Goal: Check status: Check status

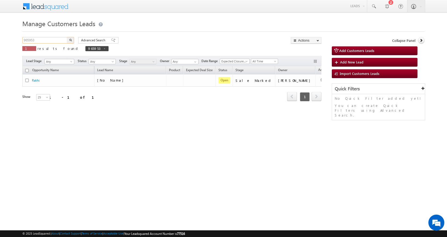
click at [32, 37] on input "965953" at bounding box center [45, 40] width 46 height 6
click at [70, 42] on button "button" at bounding box center [70, 40] width 7 height 6
click at [32, 40] on input "965953" at bounding box center [45, 40] width 46 height 6
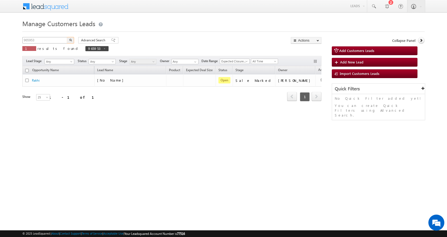
click at [67, 37] on button "button" at bounding box center [70, 40] width 7 height 6
click at [32, 42] on input "965953" at bounding box center [45, 40] width 46 height 6
paste input "59764"
type input "959764"
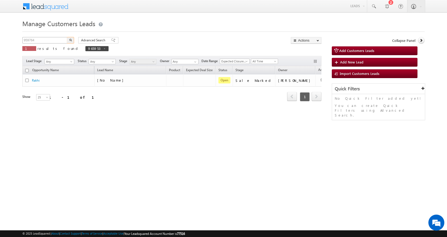
click at [67, 37] on button "button" at bounding box center [70, 40] width 7 height 6
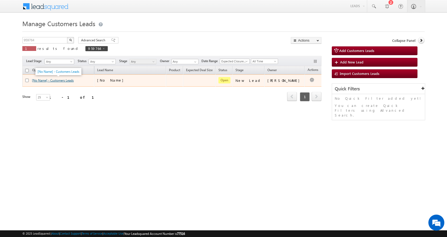
click at [64, 81] on link "[No Name] - Customers Leads" at bounding box center [53, 80] width 42 height 4
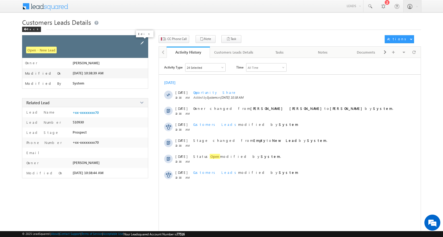
click at [142, 42] on span at bounding box center [142, 43] width 6 height 6
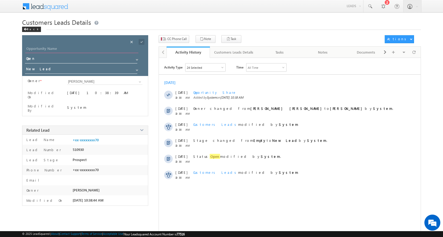
click at [71, 46] on input "Opportunity Name" at bounding box center [81, 49] width 113 height 7
paste input "Sakila Bi"
type input "Sakila Bi"
click at [136, 68] on span at bounding box center [137, 70] width 4 height 4
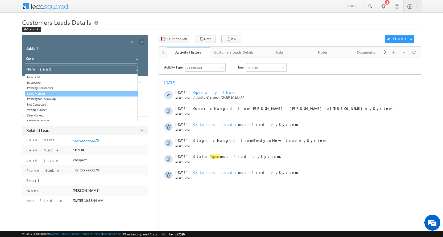
click at [43, 93] on link "Sales Marked" at bounding box center [81, 93] width 113 height 6
type input "Sales Marked"
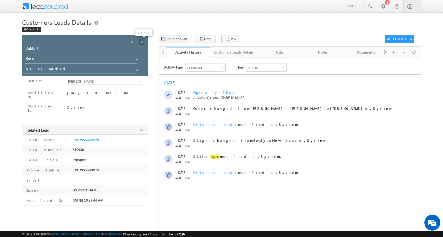
click at [141, 42] on span at bounding box center [142, 42] width 6 height 6
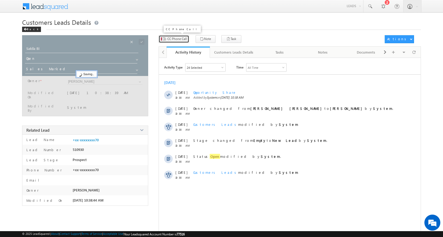
click at [179, 39] on span "CC Phone Call" at bounding box center [176, 38] width 19 height 5
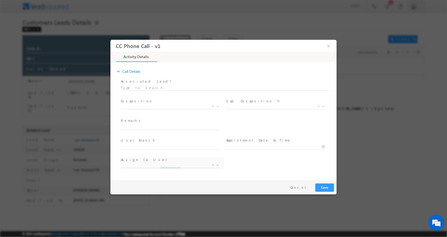
select select "aditya.joshi@sgrlimited.in"
click at [133, 125] on input "text" at bounding box center [170, 126] width 98 height 5
paste input "Sakila Bi- 8290812970-TOP UP- 1 L-PIN CODE-327001 TO BANSWARA"
type input "Sakila Bi- 8290812970-TOP UP- 1 L-PIN CODE-327001 TO BANSWARA"
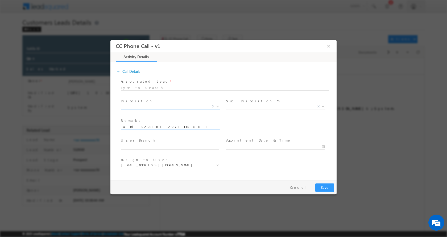
click at [217, 106] on b at bounding box center [217, 106] width 3 height 2
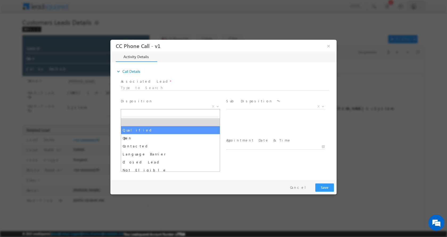
select select "Qualified"
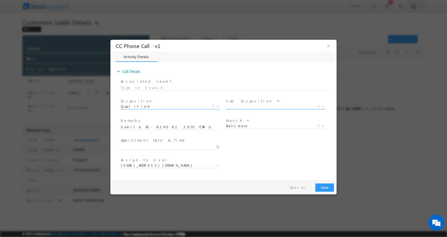
click at [324, 106] on b at bounding box center [323, 106] width 3 height 2
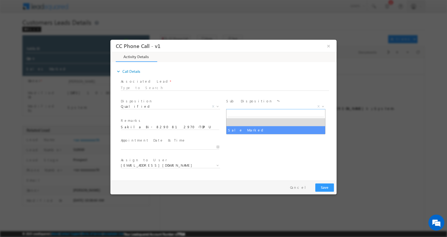
select select "Sale Marked"
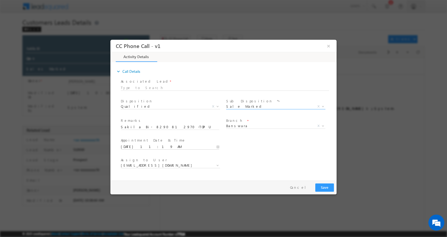
click at [216, 145] on input "10/07/2025 11:19 AM" at bounding box center [170, 146] width 98 height 5
type input "10/07/2025 12:19 PM"
type input "12"
click at [141, 138] on span at bounding box center [141, 137] width 4 height 4
type input "10/07/2025 1:19 PM"
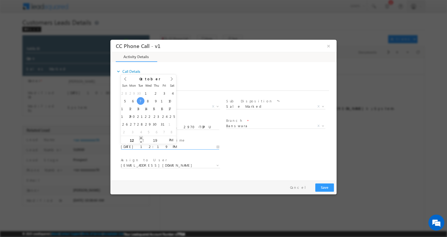
type input "01"
click at [141, 138] on span at bounding box center [141, 137] width 4 height 4
type input "10/07/2025 2:19 PM"
type input "02"
click at [141, 138] on span at bounding box center [141, 137] width 4 height 4
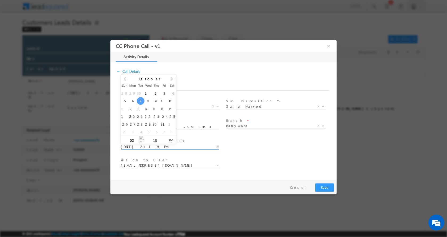
type input "10/07/2025 3:19 PM"
type input "03"
click at [141, 138] on span at bounding box center [141, 137] width 4 height 4
click at [330, 188] on button "Save" at bounding box center [324, 187] width 19 height 8
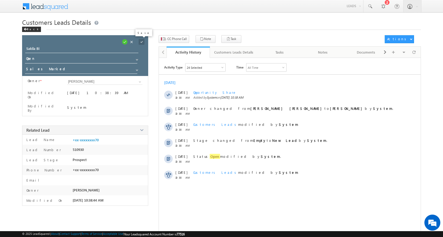
click at [140, 40] on span at bounding box center [142, 42] width 6 height 6
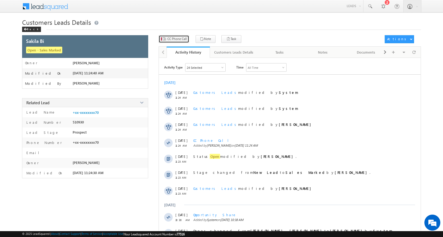
click at [181, 40] on span "CC Phone Call" at bounding box center [176, 38] width 19 height 5
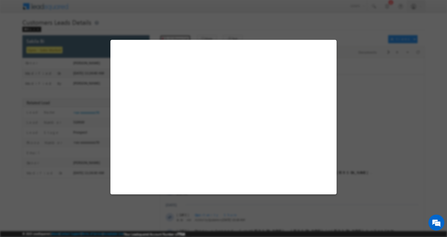
select select "Banswara"
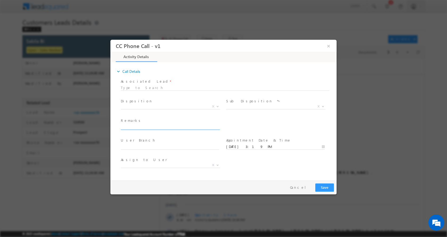
click at [146, 126] on input "text" at bounding box center [170, 126] width 98 height 5
paste input "RJ"
type input "RJ"
select select "aditya.joshi@sgrlimited.in"
drag, startPoint x: 139, startPoint y: 127, endPoint x: 200, endPoint y: 173, distance: 76.3
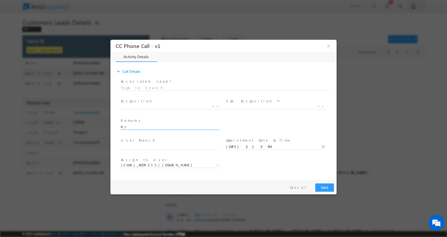
click at [110, 132] on html "CC Phone Call - v1 × Activity Details * Yes" at bounding box center [223, 108] width 226 height 138
click at [133, 125] on input "text" at bounding box center [170, 126] width 98 height 5
paste input "Sakila Bi- 8290812970-TOP UP- 1 L-PIN CODE-327001 TO BANSWARA"
type input "Sakila Bi- 8290812970-TOP UP- 1 L-PIN CODE-327001 TO BANSWARA"
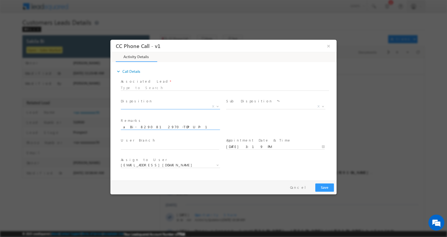
click at [217, 106] on b at bounding box center [217, 106] width 3 height 2
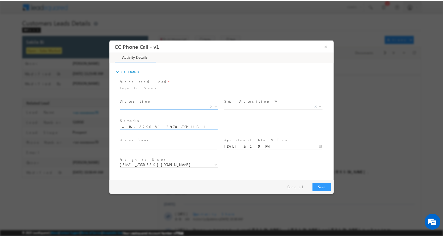
scroll to position [0, 0]
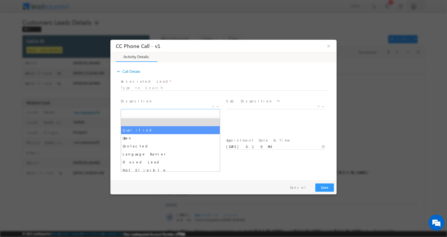
select select "Qualified"
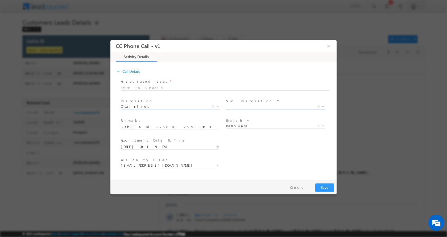
click at [324, 106] on b at bounding box center [323, 106] width 3 height 2
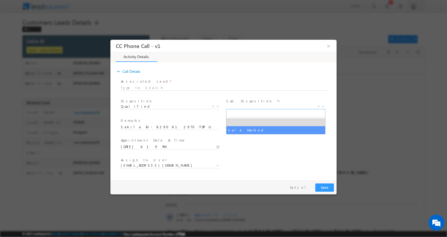
select select "Sale Marked"
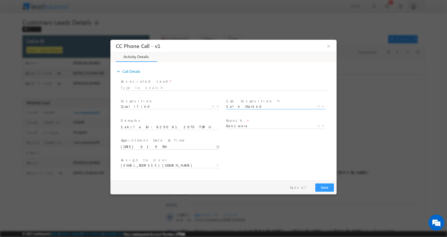
click at [218, 147] on input "10/07/2025 3:19 PM" at bounding box center [170, 146] width 98 height 5
click at [324, 185] on button "Save" at bounding box center [324, 187] width 19 height 8
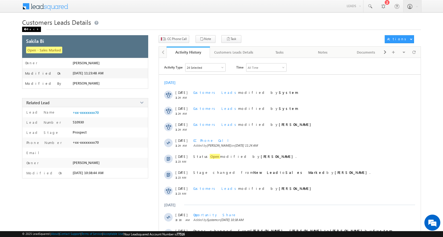
click at [29, 27] on div "Back" at bounding box center [31, 29] width 19 height 5
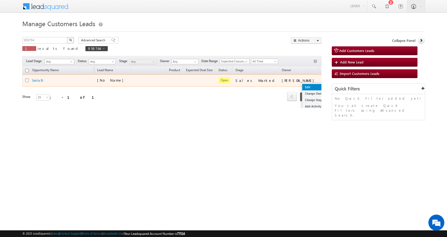
click at [302, 87] on link "Edit" at bounding box center [315, 87] width 27 height 6
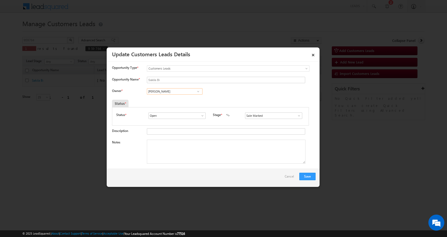
click at [162, 91] on input "Aditya Joshi" at bounding box center [175, 91] width 56 height 6
paste input "Pushpendra Kumar"
click at [179, 100] on span "pushpendra.joshi@sgrlimited.in" at bounding box center [173, 102] width 48 height 4
type input "Pushpendra Kumar Joshi"
click at [172, 155] on textarea "Notes" at bounding box center [226, 151] width 159 height 24
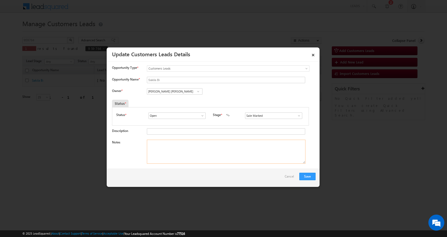
paste textarea "Sakila Bi- 8290812970-TOP UP- 1 L-PIN CODE-327001 TO BANSWARA"
type textarea "Sakila Bi- 8290812970-TOP UP- 1 L-PIN CODE-327001 TO BANSWARA"
click at [308, 177] on button "Save" at bounding box center [307, 175] width 16 height 7
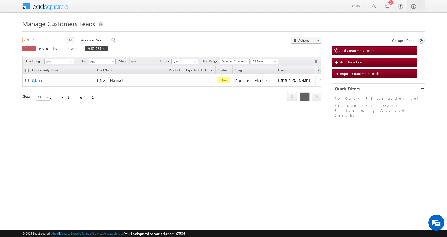
click at [28, 41] on input "959764" at bounding box center [45, 40] width 46 height 6
paste input "16"
type input "959716"
click at [69, 39] on img "button" at bounding box center [70, 40] width 3 height 3
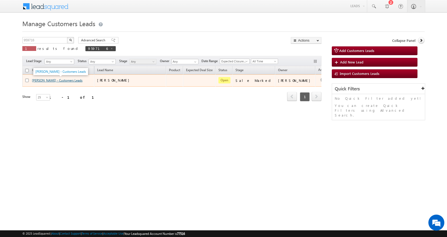
click at [48, 81] on link "[PERSON_NAME] - Customers Leads" at bounding box center [57, 80] width 51 height 4
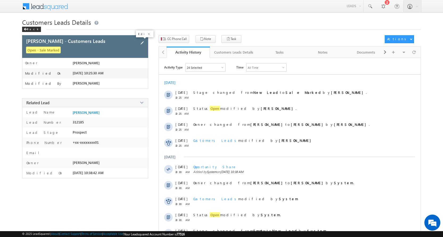
click at [142, 42] on span at bounding box center [142, 43] width 6 height 6
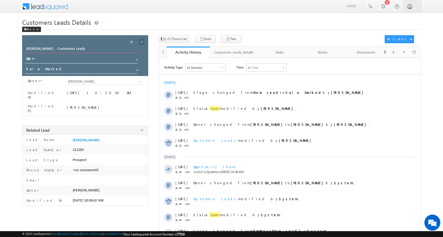
drag, startPoint x: 79, startPoint y: 48, endPoint x: 26, endPoint y: 50, distance: 53.0
click at [26, 50] on input "[PERSON_NAME] - Customers Leads" at bounding box center [81, 49] width 113 height 7
paste input "7415869701"
type input "7415869701"
drag, startPoint x: 55, startPoint y: 50, endPoint x: 8, endPoint y: 55, distance: 47.1
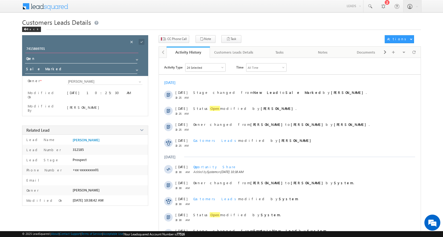
click at [8, 55] on body "Menu Aman Yadav sitar a11@k serve .co.i n" at bounding box center [221, 137] width 443 height 275
click at [130, 25] on h1 "Customers Leads Details" at bounding box center [221, 22] width 399 height 9
click at [30, 29] on div "Back" at bounding box center [31, 29] width 19 height 5
